Goal: Answer question/provide support

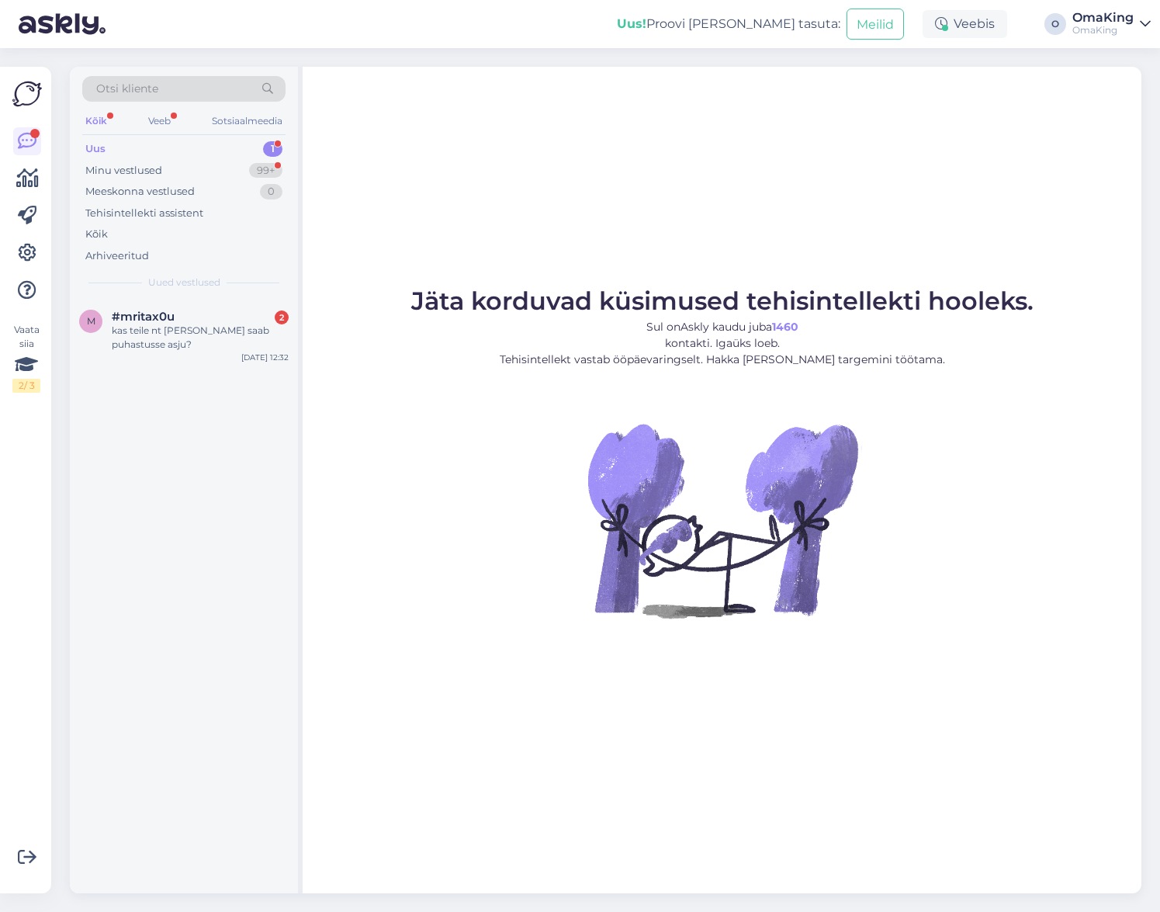
drag, startPoint x: 168, startPoint y: 325, endPoint x: 240, endPoint y: 370, distance: 85.0
click at [166, 325] on font "kas teile nt [PERSON_NAME] saab puhastusse asju?" at bounding box center [191, 337] width 158 height 26
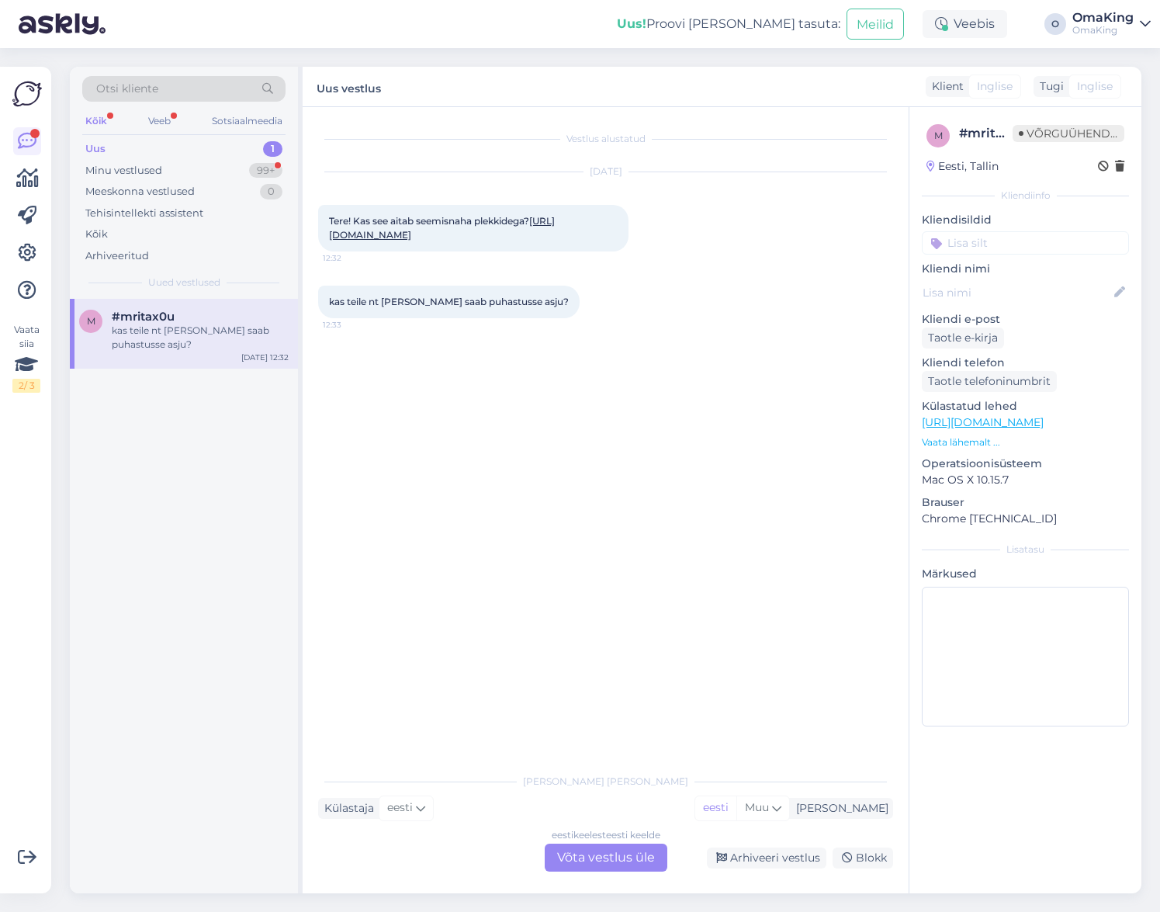
drag, startPoint x: 591, startPoint y: 857, endPoint x: 598, endPoint y: 846, distance: 12.9
click at [592, 857] on font "Võta vestlus üle" at bounding box center [606, 857] width 98 height 15
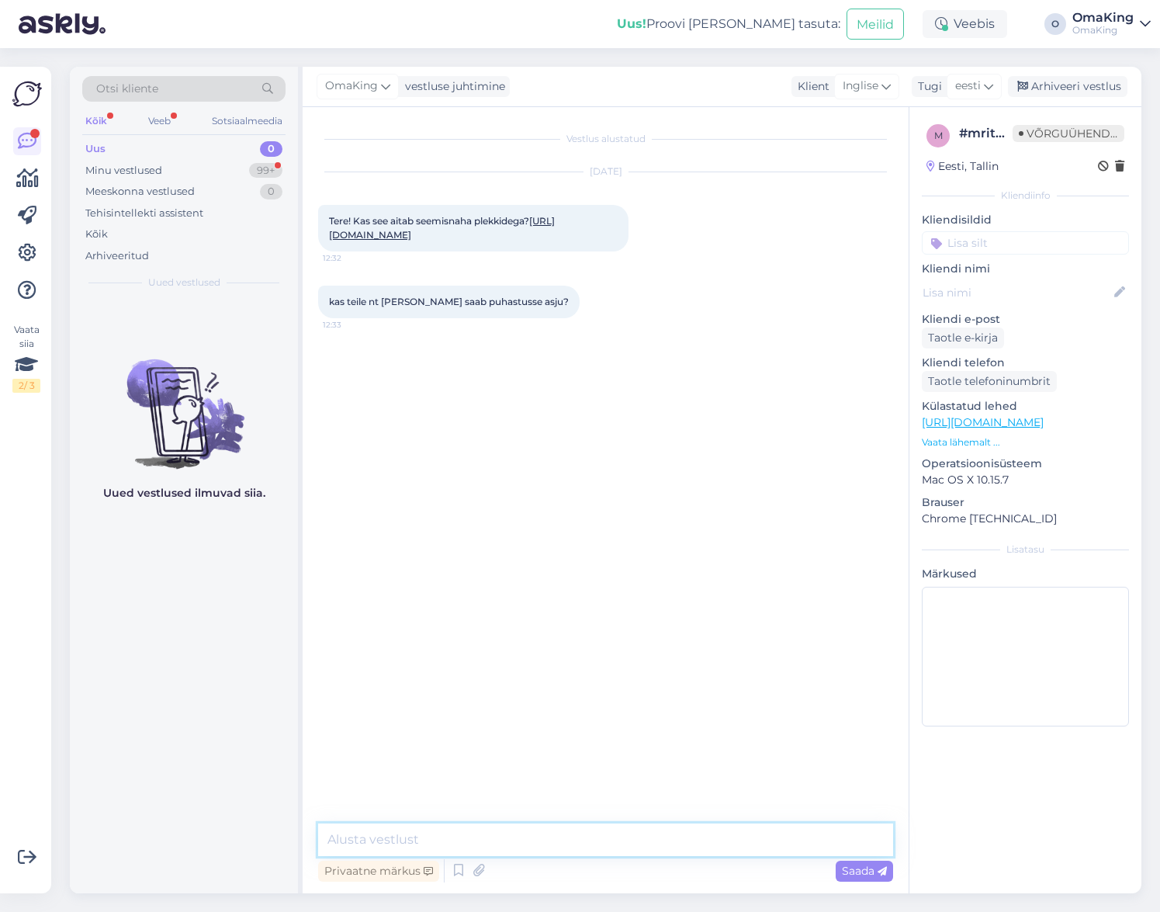
click at [509, 825] on textarea at bounding box center [605, 839] width 575 height 33
click at [482, 836] on textarea "Tere, soft-gum pigem plakki ei eemlada" at bounding box center [605, 839] width 575 height 33
click at [545, 837] on textarea "Tere, soft-gum pigem plekki ei eemlada" at bounding box center [605, 839] width 575 height 33
click at [566, 838] on textarea "Tere, soft-gum pigem plekki ei eemalada" at bounding box center [605, 839] width 575 height 33
click at [580, 837] on textarea "Tere, soft-gum pigem plekki ei eemalda" at bounding box center [605, 839] width 575 height 33
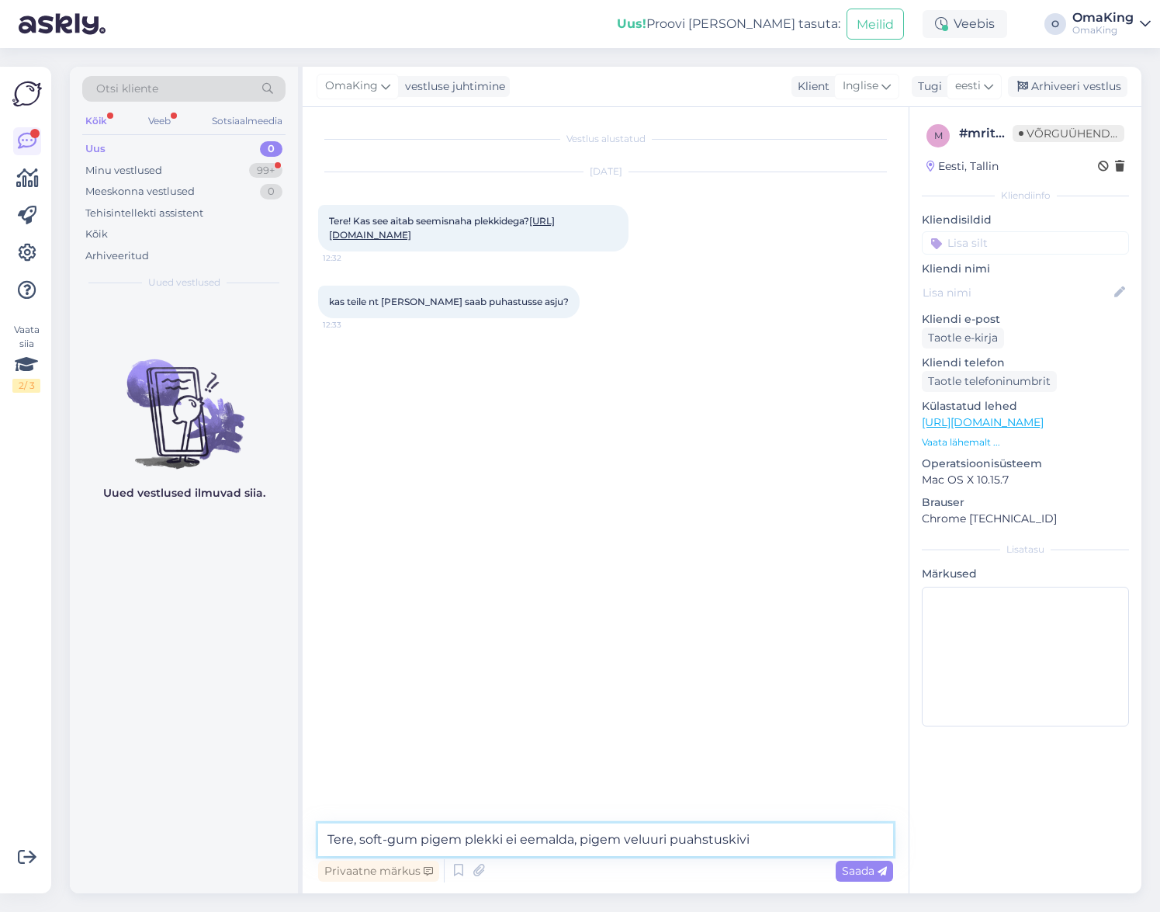
click at [691, 838] on textarea "Tere, soft-gum pigem plekki ei eemalda, pigem veluuri puahstuskivi" at bounding box center [605, 839] width 575 height 33
click at [694, 838] on textarea "Tere, soft-gum pigem plekki ei eemalda, pigem veluuri puhstuskivi" at bounding box center [605, 839] width 575 height 33
click at [760, 838] on textarea "Tere, soft-gum pigem plekki ei eemalda, pigem veluuri puhastuskivi" at bounding box center [605, 839] width 575 height 33
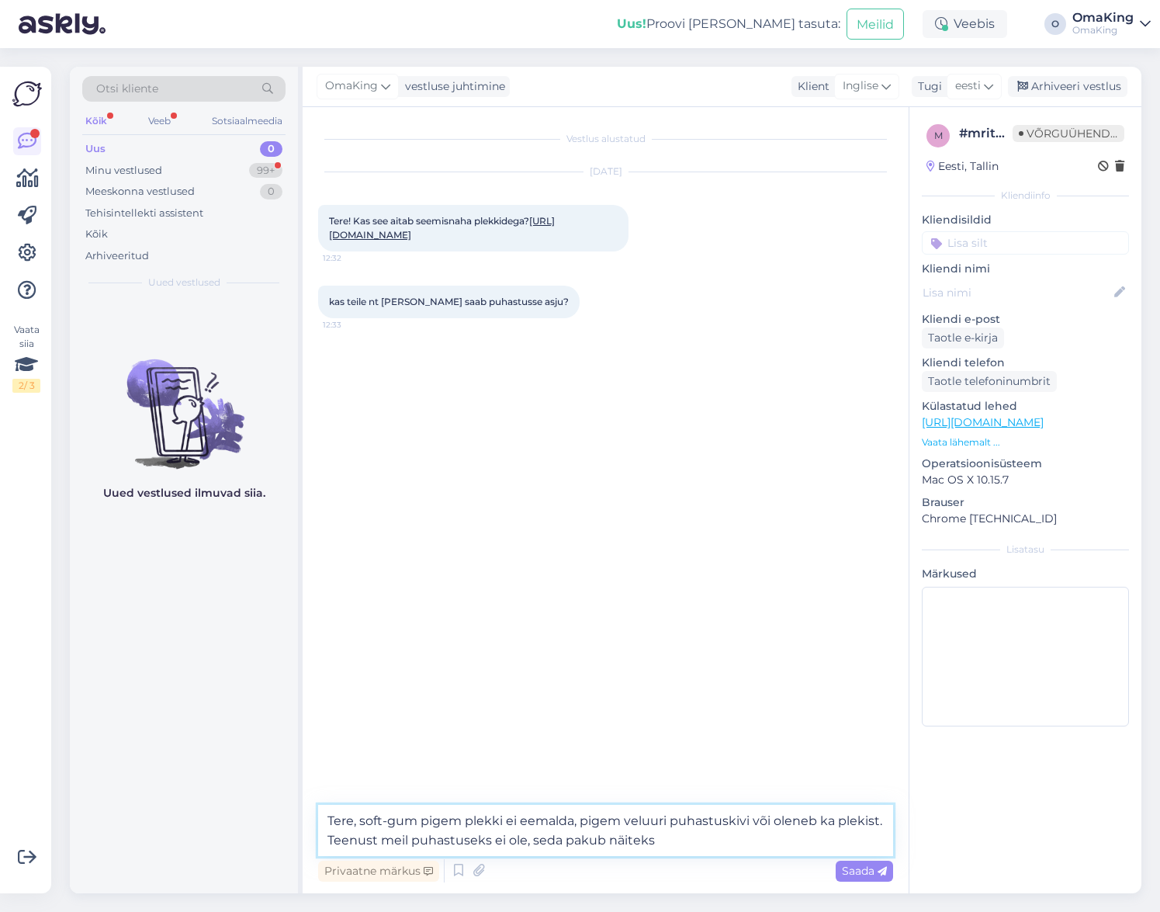
paste textarea "[URL][DOMAIN_NAME]"
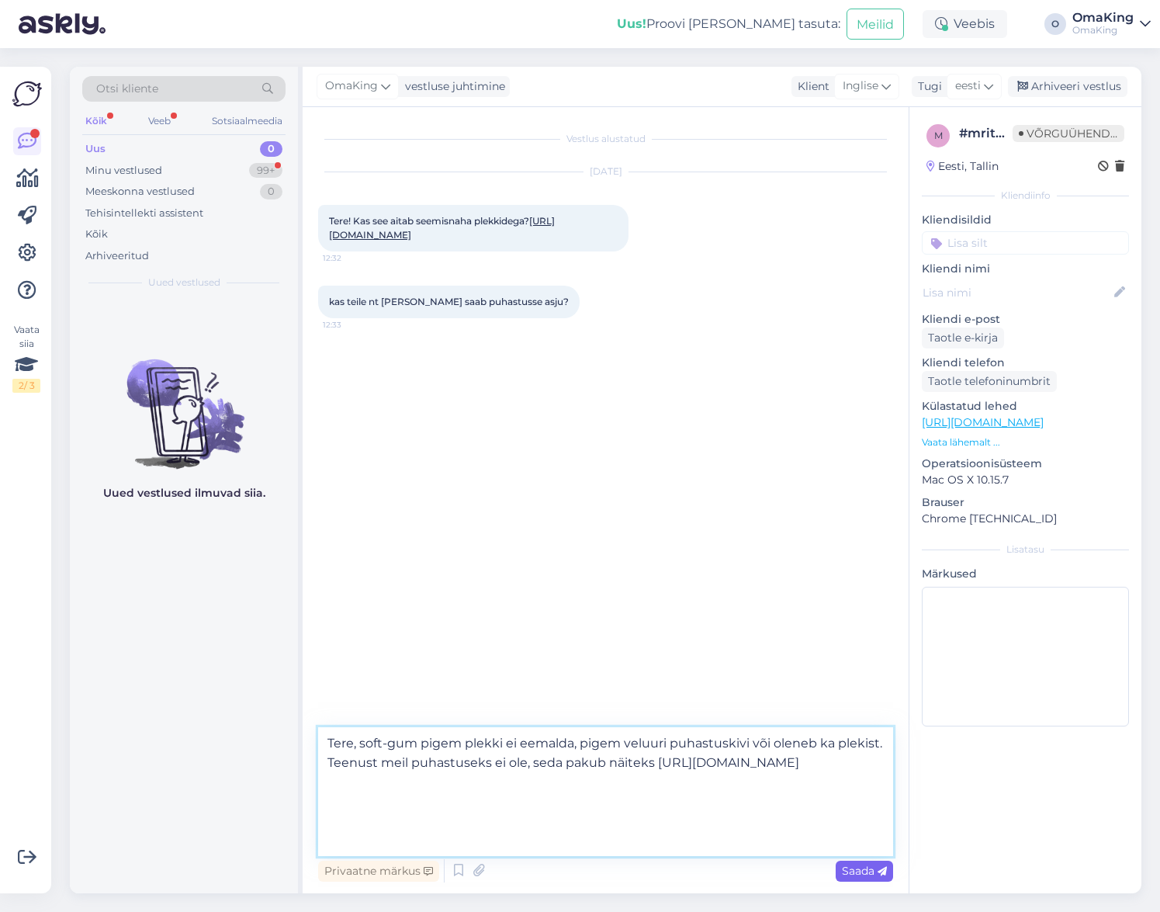
type textarea "Tere, soft-gum pigem plekki ei eemalda, pigem veluuri puhastuskivi või oleneb k…"
click at [867, 867] on font "Saada" at bounding box center [858, 871] width 33 height 14
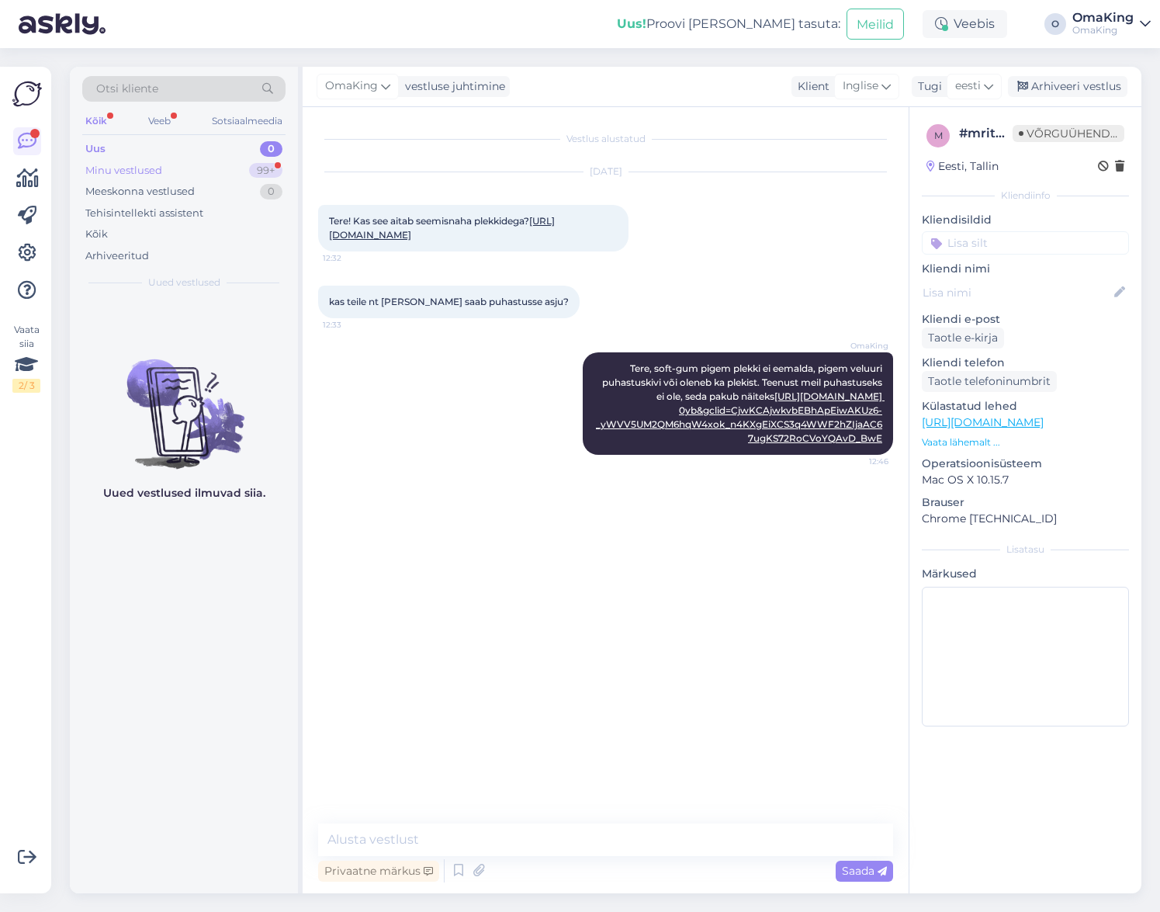
click at [128, 170] on font "Minu vestlused" at bounding box center [123, 170] width 77 height 12
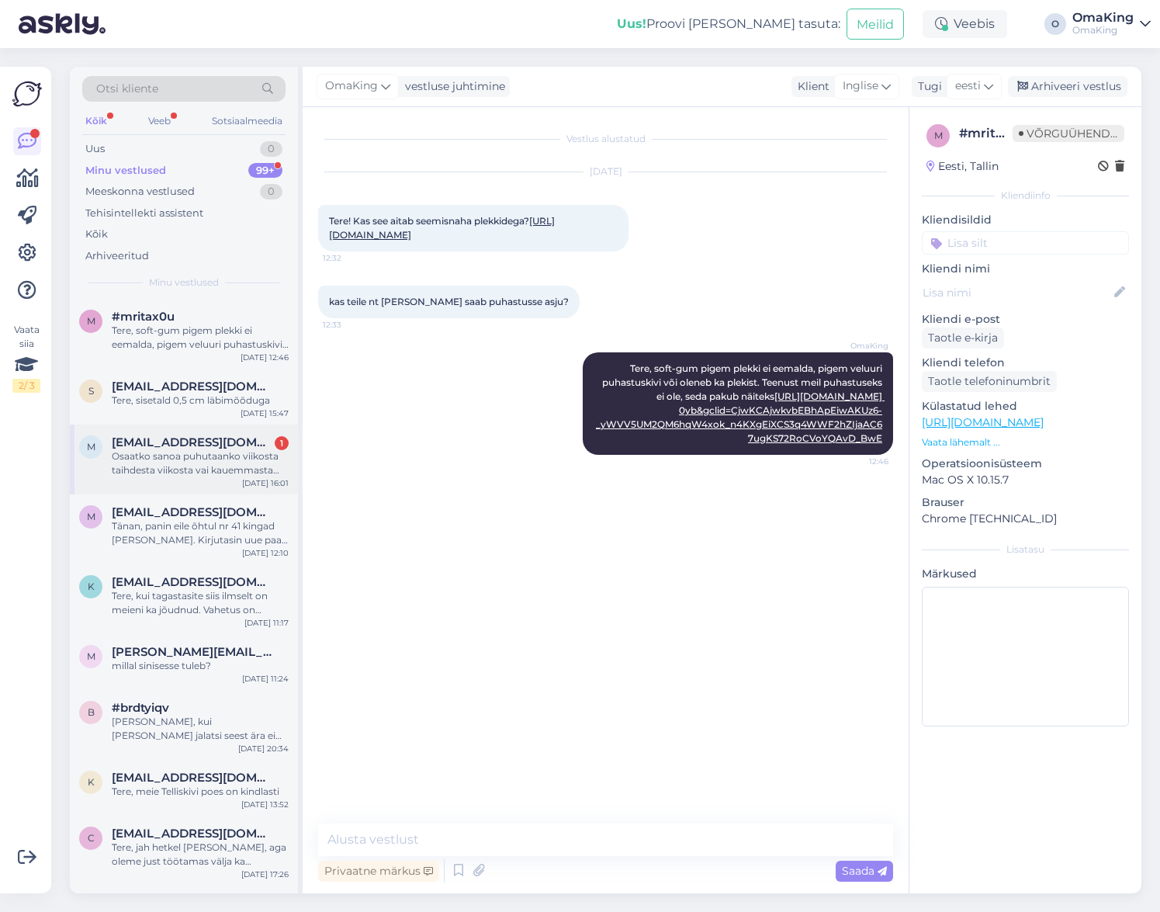
click at [180, 455] on font "Osaatko sanoa puhutaanko viikosta taihdesta viikosta vai kauemmasta ajasta?" at bounding box center [196, 470] width 168 height 40
